Goal: Check status

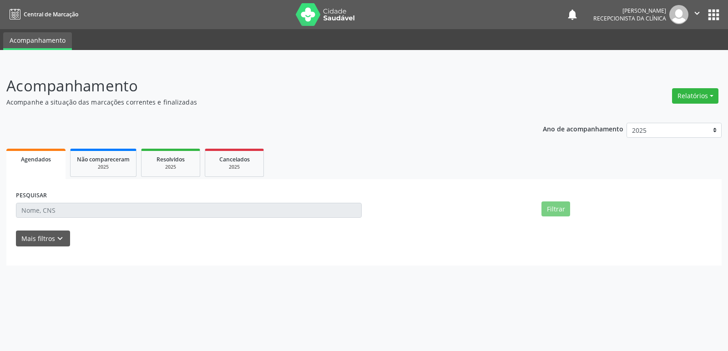
select select "9"
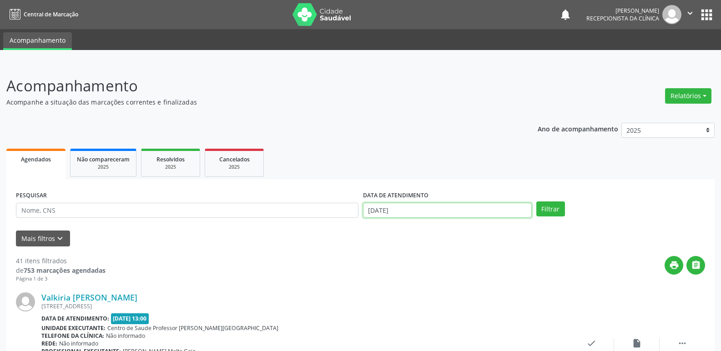
click at [365, 216] on input "[DATE]" at bounding box center [447, 210] width 169 height 15
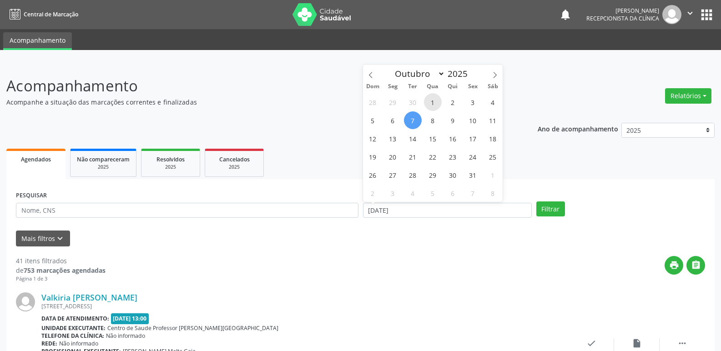
click at [435, 103] on span "1" at bounding box center [433, 102] width 18 height 18
type input "01/10/2025"
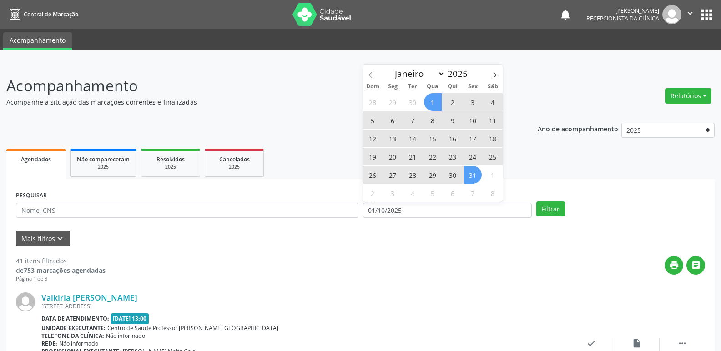
click at [479, 173] on span "31" at bounding box center [473, 175] width 18 height 18
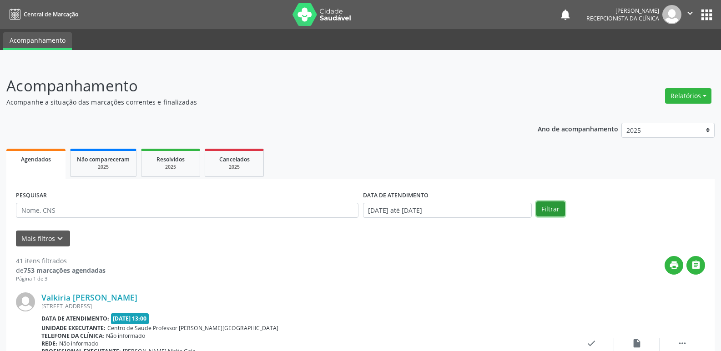
click at [551, 211] on button "Filtrar" at bounding box center [550, 209] width 29 height 15
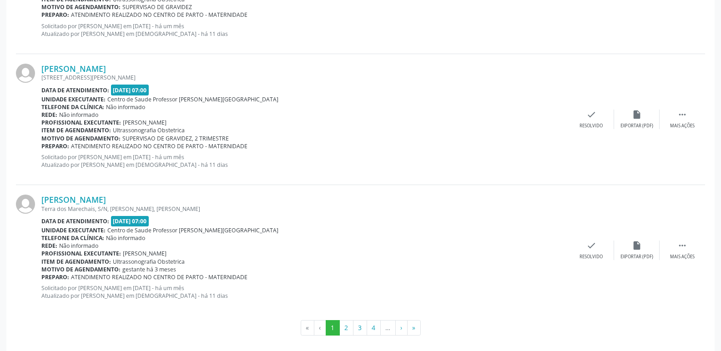
scroll to position [1940, 0]
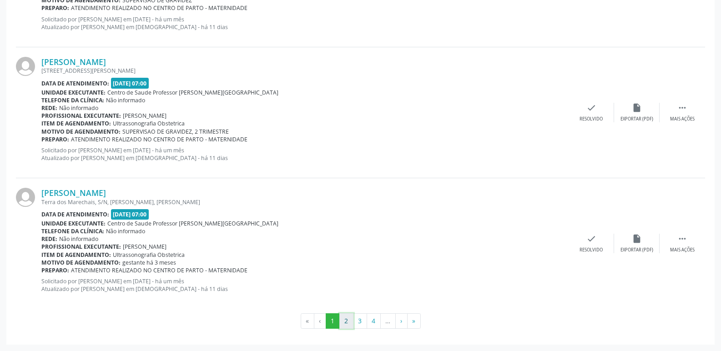
click at [348, 319] on button "2" at bounding box center [346, 320] width 14 height 15
click at [356, 315] on button "3" at bounding box center [360, 320] width 14 height 15
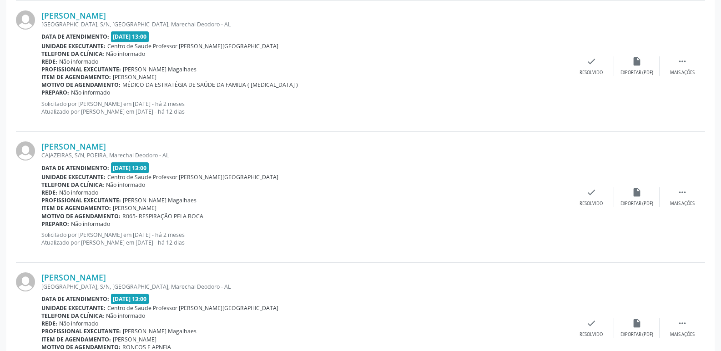
scroll to position [1950, 0]
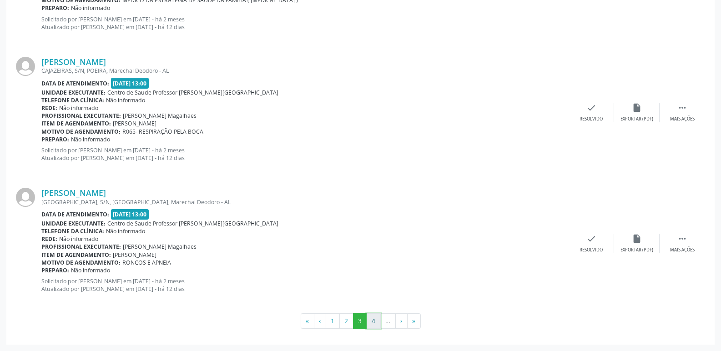
click at [376, 321] on button "4" at bounding box center [374, 320] width 14 height 15
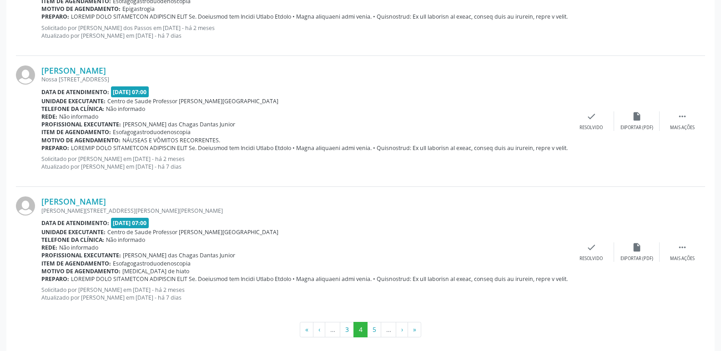
scroll to position [1940, 0]
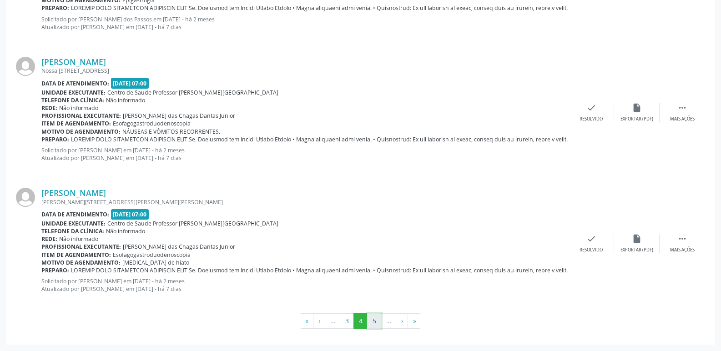
click at [375, 319] on button "5" at bounding box center [374, 320] width 14 height 15
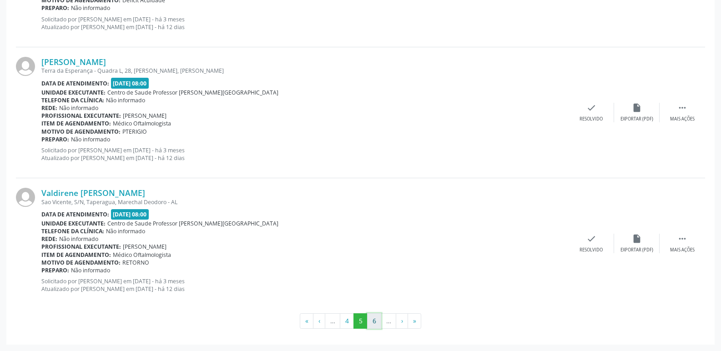
click at [372, 322] on button "6" at bounding box center [374, 320] width 14 height 15
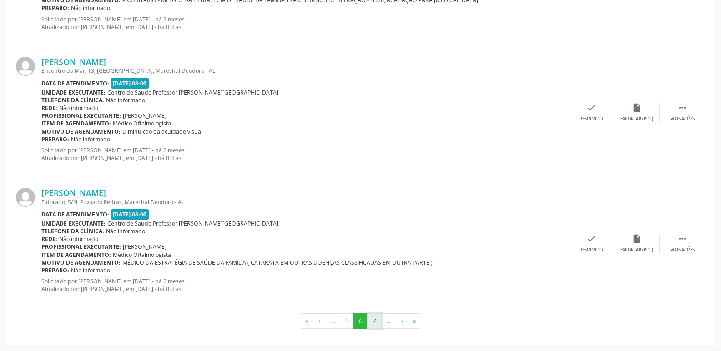
click at [373, 317] on button "7" at bounding box center [374, 320] width 14 height 15
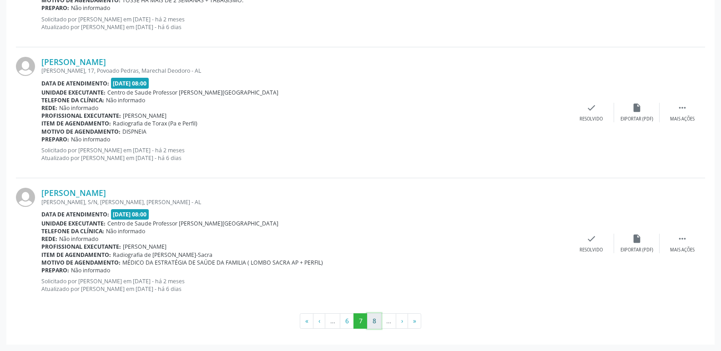
click at [375, 320] on button "8" at bounding box center [374, 320] width 14 height 15
click at [376, 317] on button "9" at bounding box center [374, 320] width 14 height 15
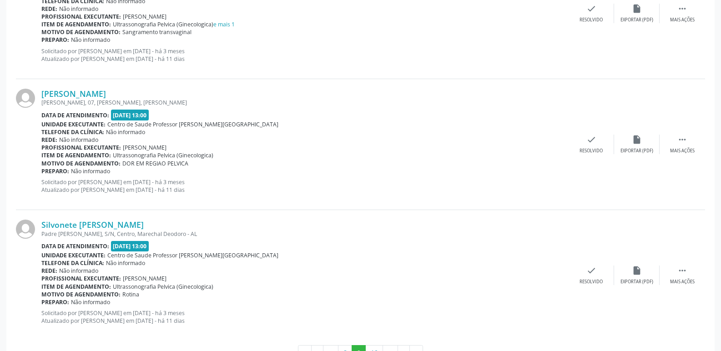
scroll to position [1988, 0]
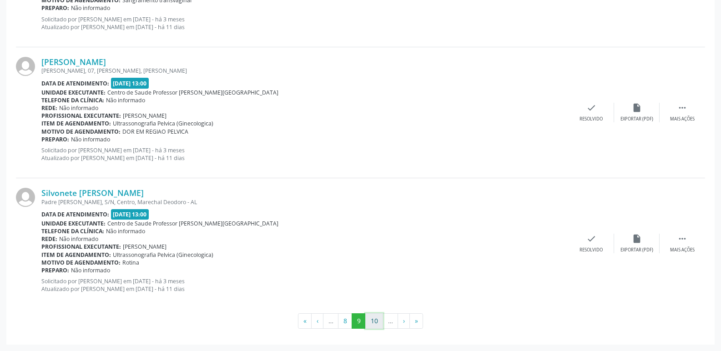
click at [375, 318] on button "10" at bounding box center [374, 320] width 18 height 15
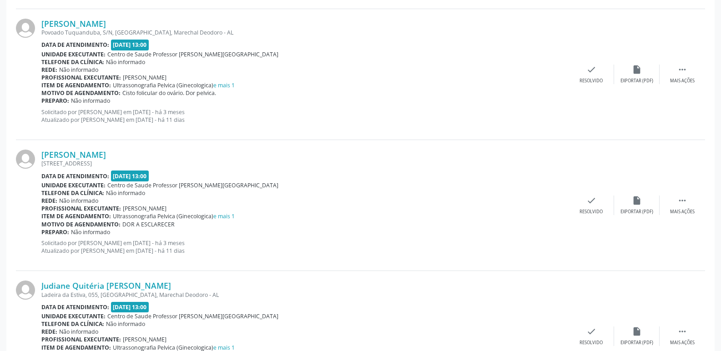
scroll to position [1940, 0]
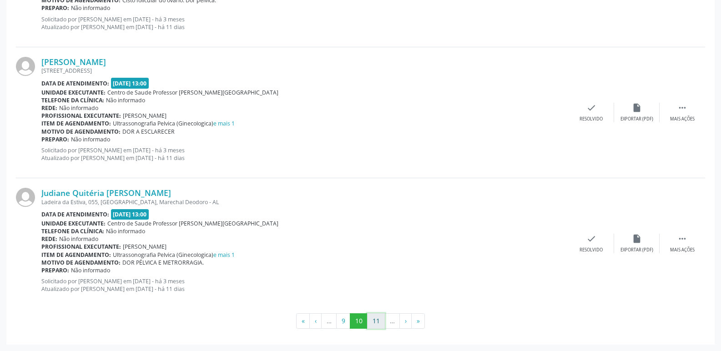
click at [374, 318] on button "11" at bounding box center [376, 320] width 18 height 15
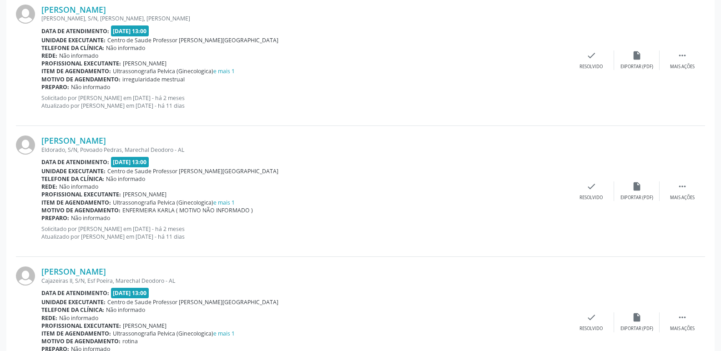
scroll to position [121, 0]
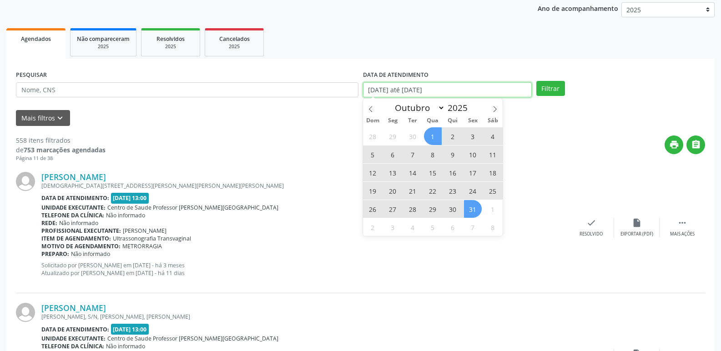
click at [482, 92] on input "[DATE] até [DATE]" at bounding box center [447, 89] width 169 height 15
click at [414, 151] on span "7" at bounding box center [413, 155] width 18 height 18
type input "[DATE]"
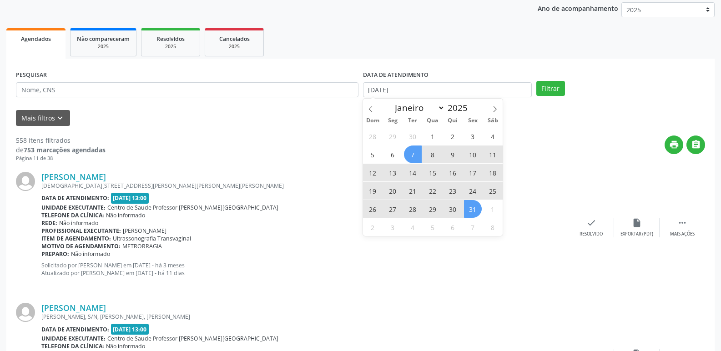
click at [471, 212] on span "31" at bounding box center [473, 209] width 18 height 18
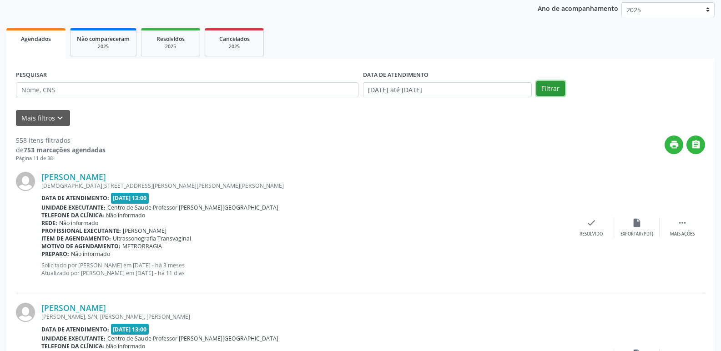
click at [558, 84] on button "Filtrar" at bounding box center [550, 88] width 29 height 15
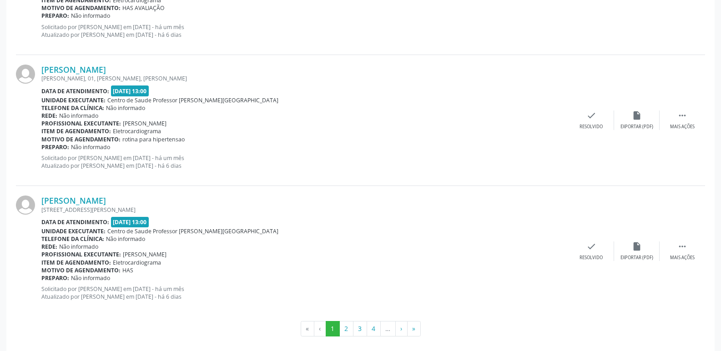
scroll to position [1940, 0]
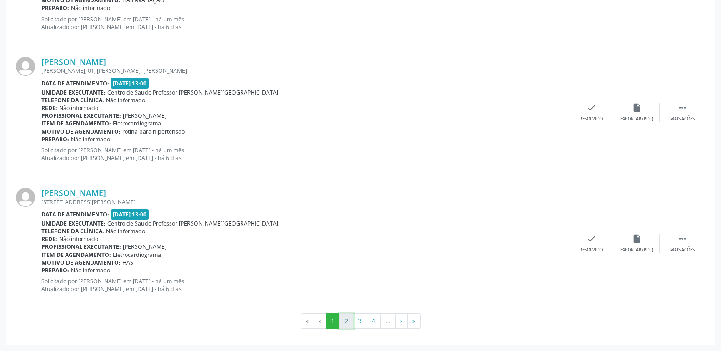
click at [343, 321] on button "2" at bounding box center [346, 320] width 14 height 15
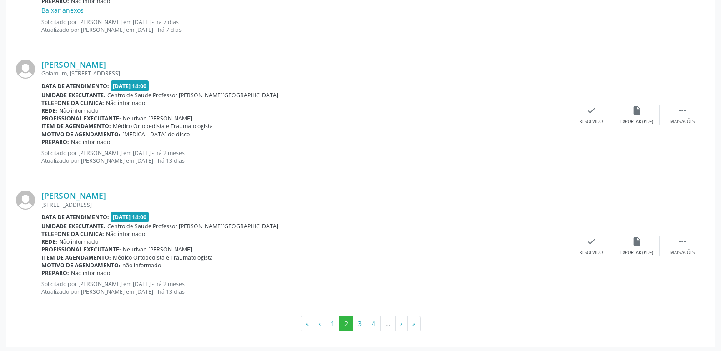
scroll to position [1978, 0]
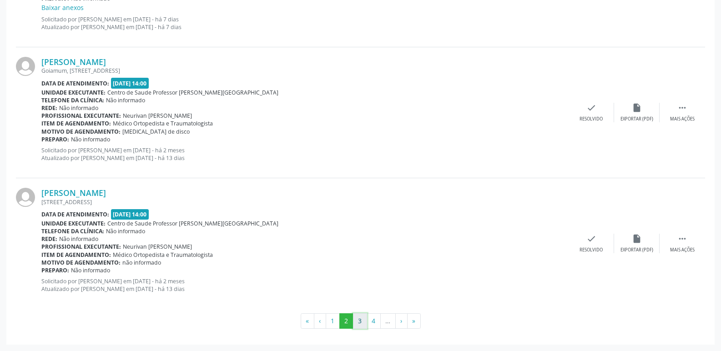
click at [365, 323] on button "3" at bounding box center [360, 320] width 14 height 15
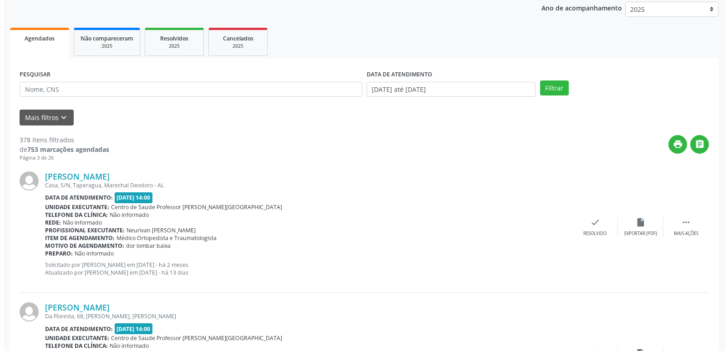
scroll to position [182, 0]
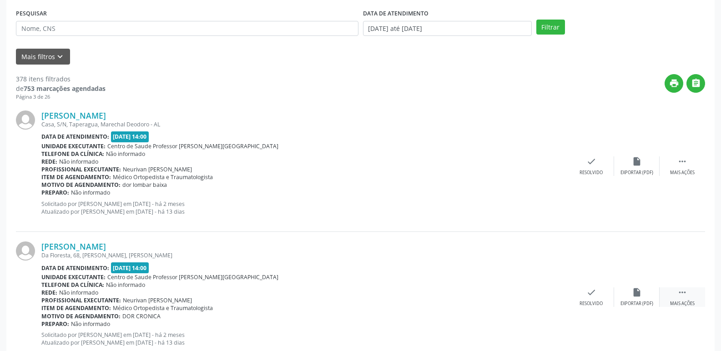
click at [685, 289] on icon "" at bounding box center [682, 292] width 10 height 10
click at [451, 299] on div "check Resolvido" at bounding box center [454, 297] width 45 height 20
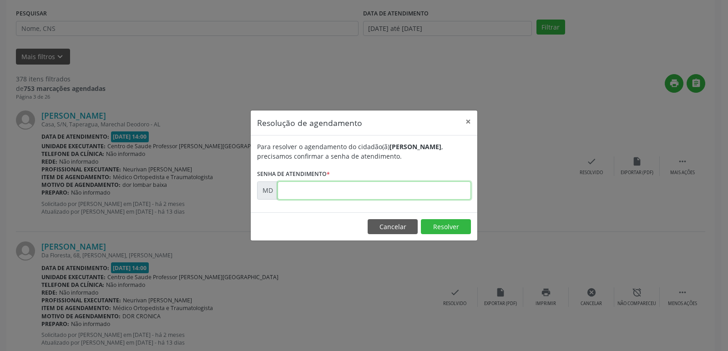
click at [313, 197] on input "text" at bounding box center [373, 190] width 193 height 18
type input "0"
type input "00000641"
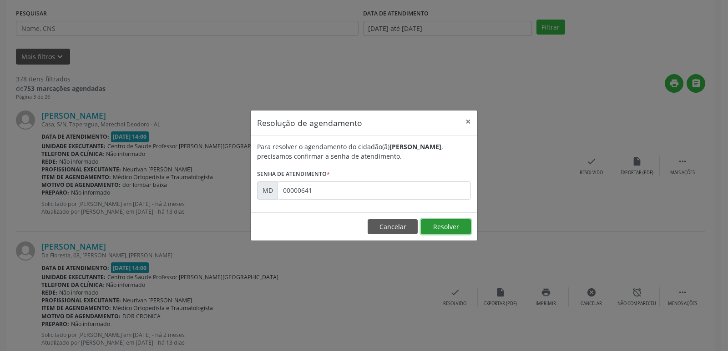
click at [457, 226] on button "Resolver" at bounding box center [446, 226] width 50 height 15
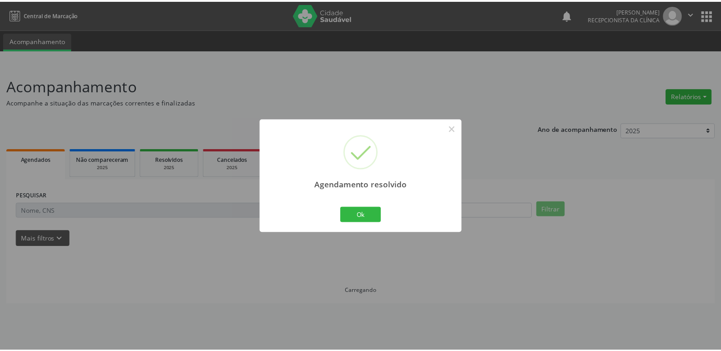
scroll to position [0, 0]
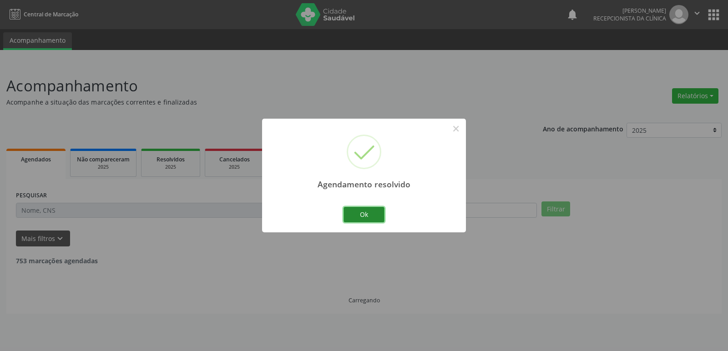
click at [364, 213] on button "Ok" at bounding box center [363, 214] width 41 height 15
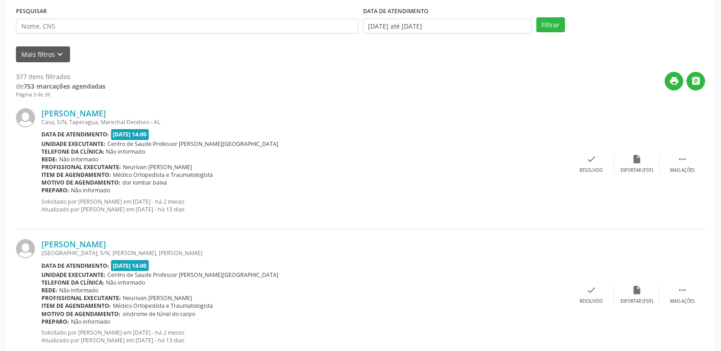
scroll to position [182, 0]
